Goal: Navigation & Orientation: Find specific page/section

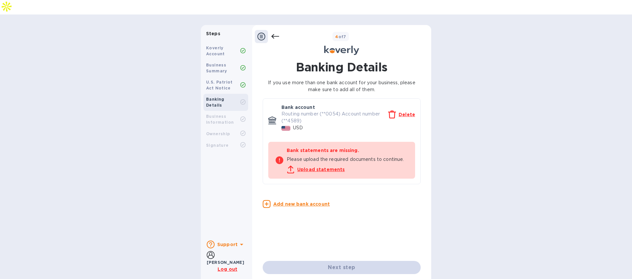
click at [153, 170] on div "Steps Koverly Account Business Summary U.S. Patriot Act Notice Banking Details …" at bounding box center [316, 154] width 632 height 258
click at [218, 217] on div "Koverly Account Business Summary U.S. Patriot Act Notice Banking Details Busine…" at bounding box center [226, 137] width 50 height 195
click at [263, 33] on icon at bounding box center [261, 37] width 8 height 8
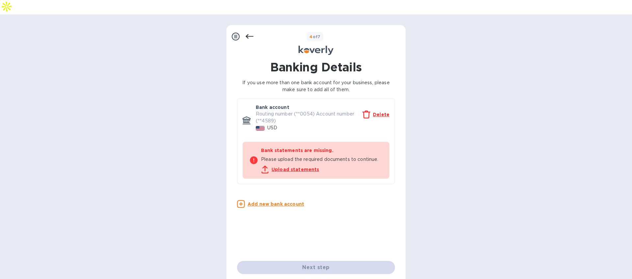
click at [241, 30] on div at bounding box center [235, 36] width 13 height 13
click at [240, 30] on div at bounding box center [235, 36] width 13 height 13
click at [238, 33] on icon at bounding box center [236, 37] width 8 height 8
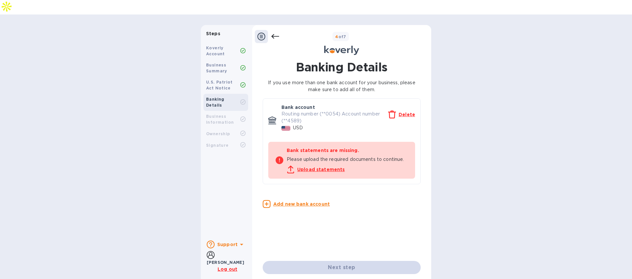
click at [226, 267] on u "Log out" at bounding box center [228, 269] width 20 height 5
click at [143, 152] on div "Steps Koverly Account Business Summary U.S. Patriot Act Notice Banking Details …" at bounding box center [316, 154] width 632 height 258
click at [226, 267] on u "Log out" at bounding box center [228, 269] width 20 height 5
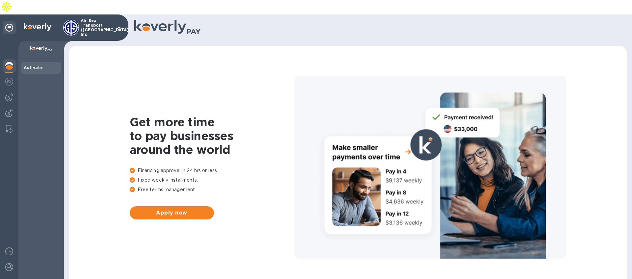
click at [101, 18] on p "Air Sea Transport (Chicago) Inc" at bounding box center [97, 27] width 33 height 18
